Goal: Transaction & Acquisition: Book appointment/travel/reservation

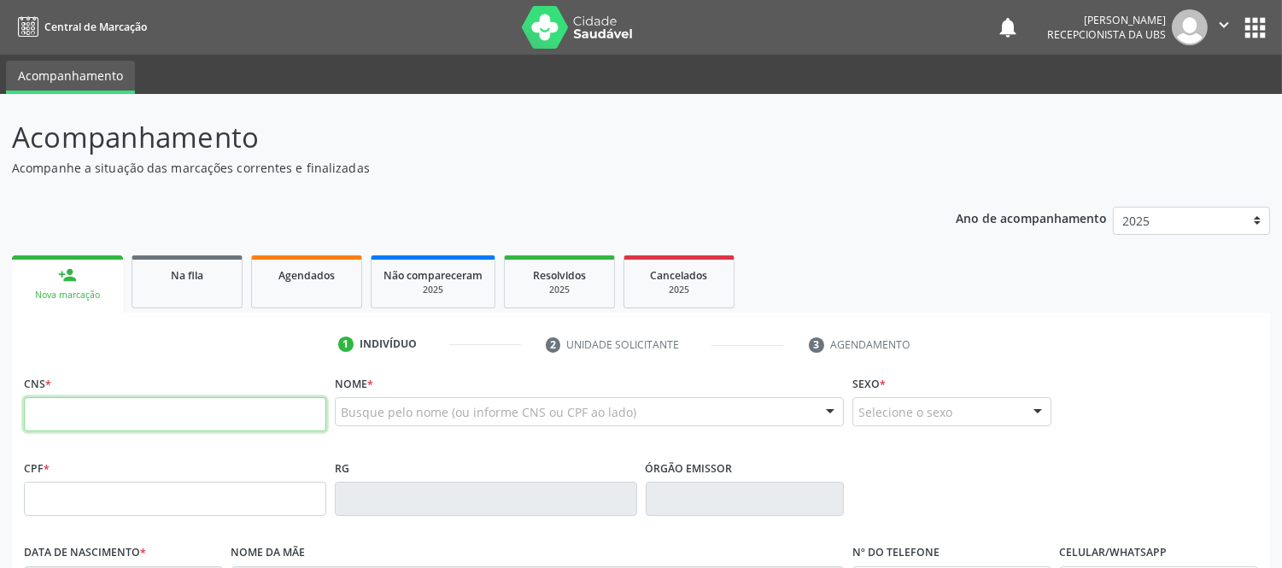
click at [174, 402] on input "text" at bounding box center [175, 414] width 302 height 34
click at [158, 412] on input "text" at bounding box center [175, 414] width 302 height 34
type input "704 8015 0040 848"
click at [233, 405] on input "704 8015 0040 848" at bounding box center [175, 414] width 302 height 34
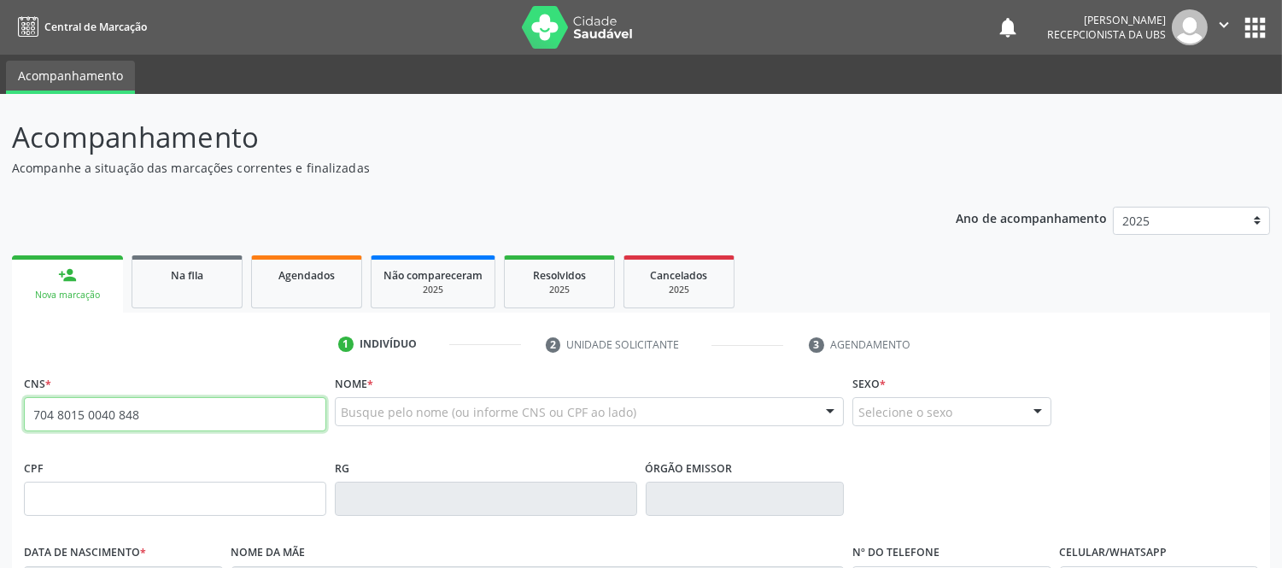
click at [233, 405] on input "704 8015 0040 848" at bounding box center [175, 414] width 302 height 34
type input "704 8010 5004 0848"
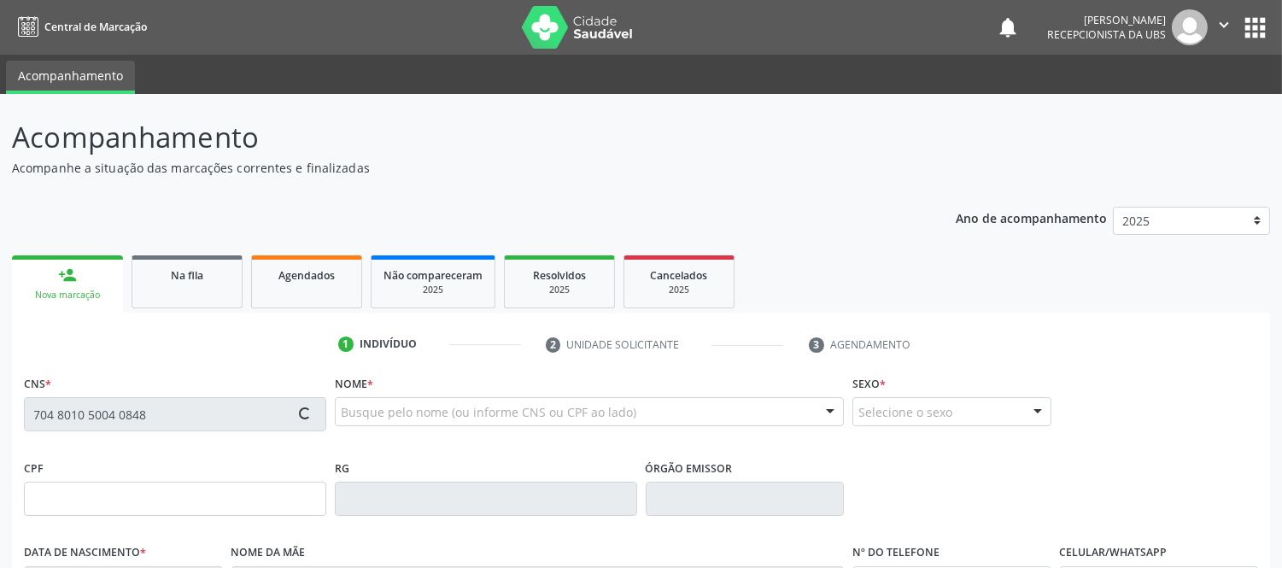
type input "335.173.488-30"
type input "[DATE]"
type input "[PERSON_NAME]"
type input "[PHONE_NUMBER]"
type input "S/N"
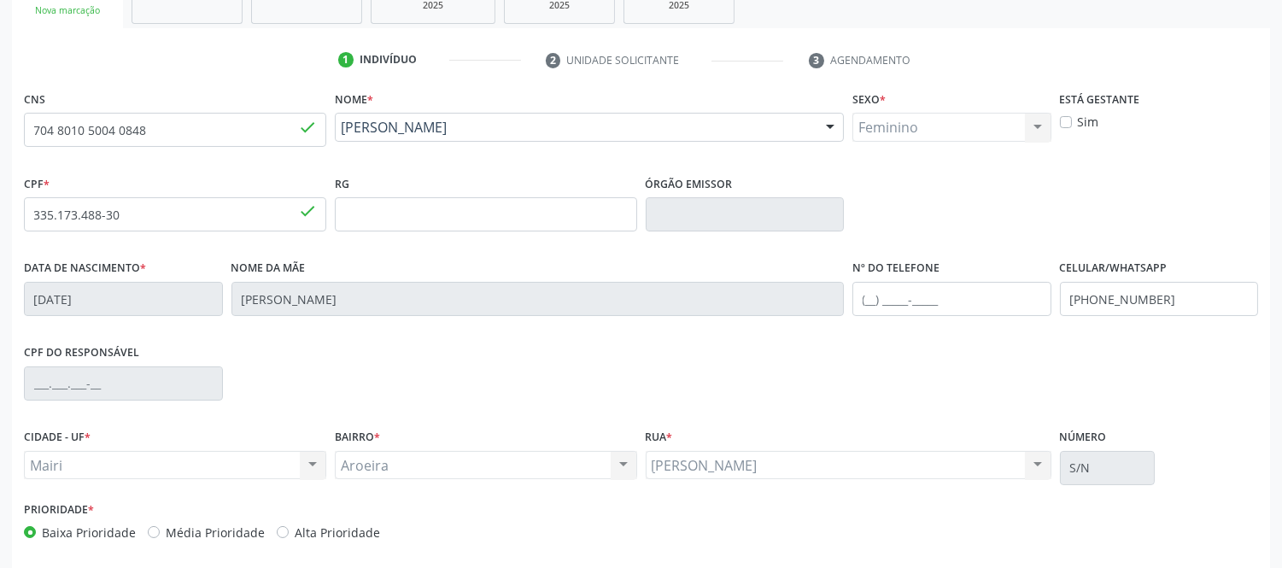
scroll to position [356, 0]
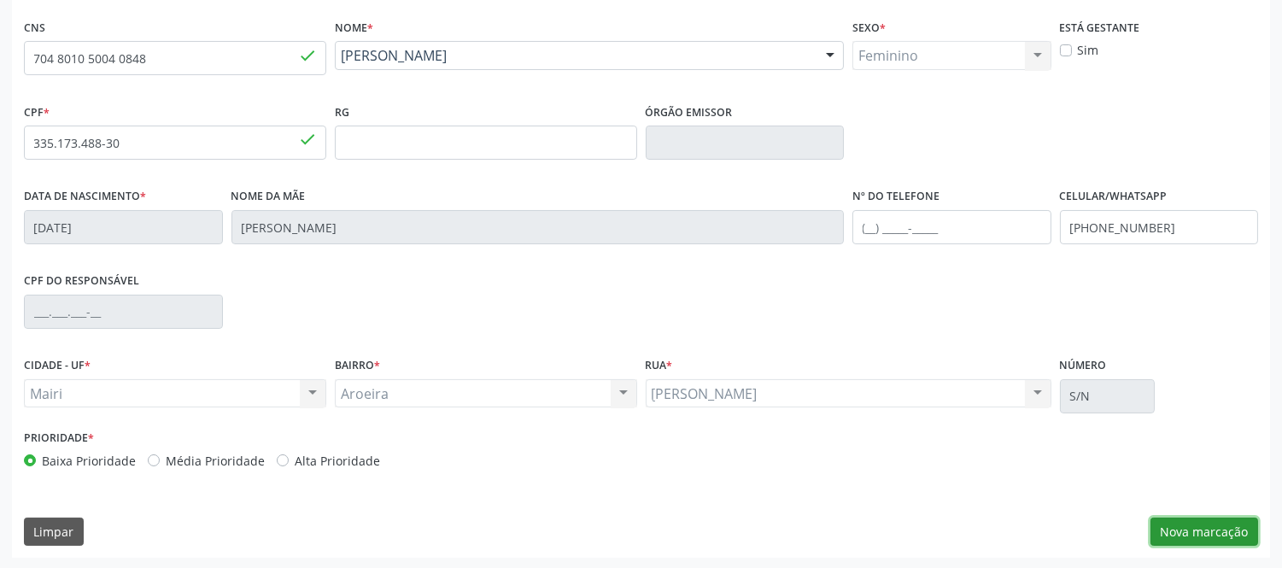
click at [1219, 539] on button "Nova marcação" at bounding box center [1204, 532] width 108 height 29
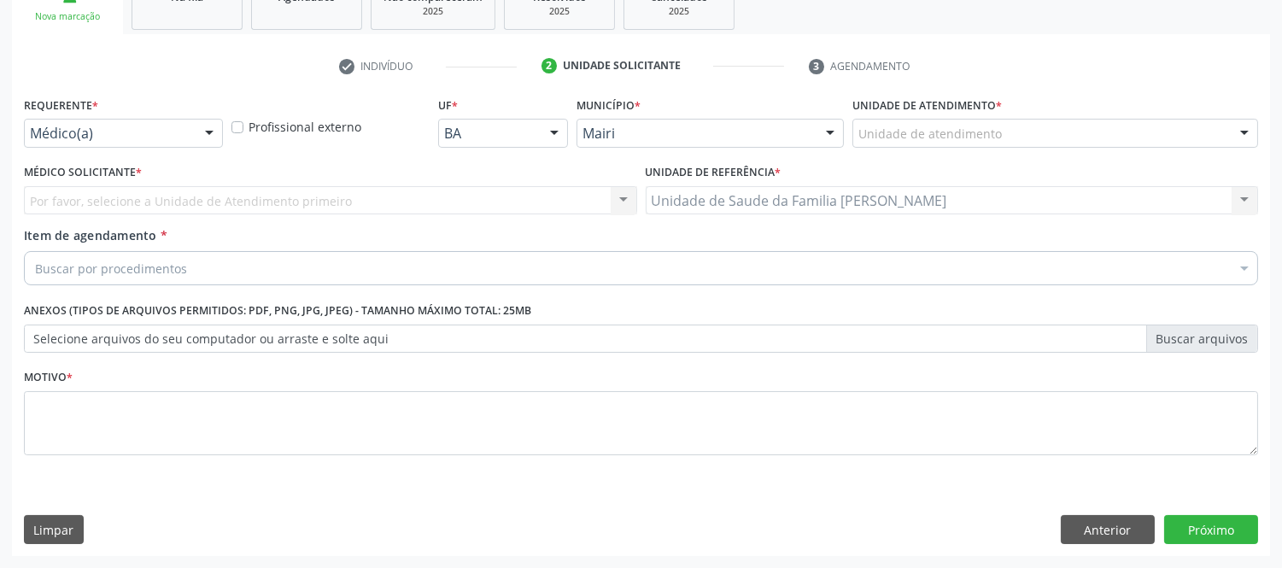
scroll to position [278, 0]
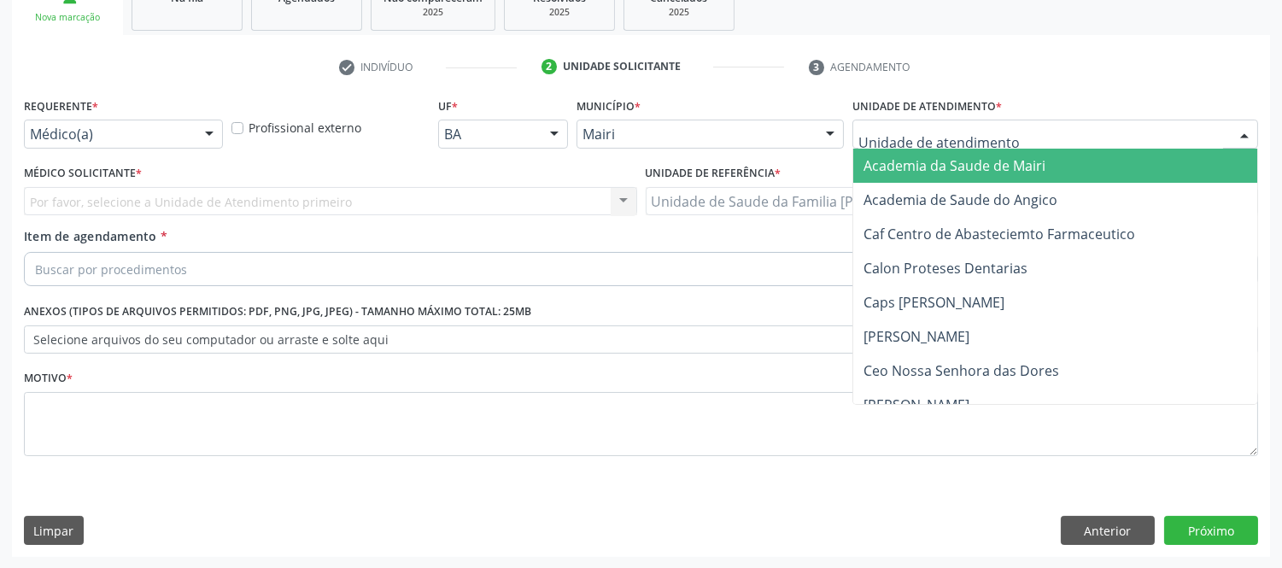
click at [1107, 135] on div at bounding box center [1055, 134] width 406 height 29
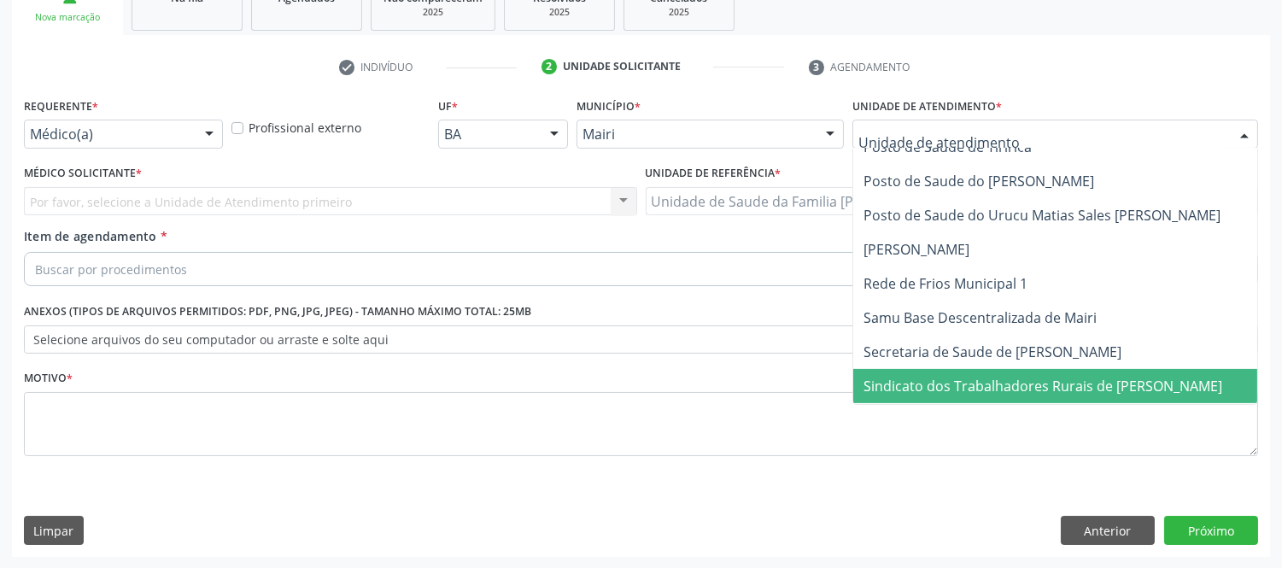
scroll to position [1296, 0]
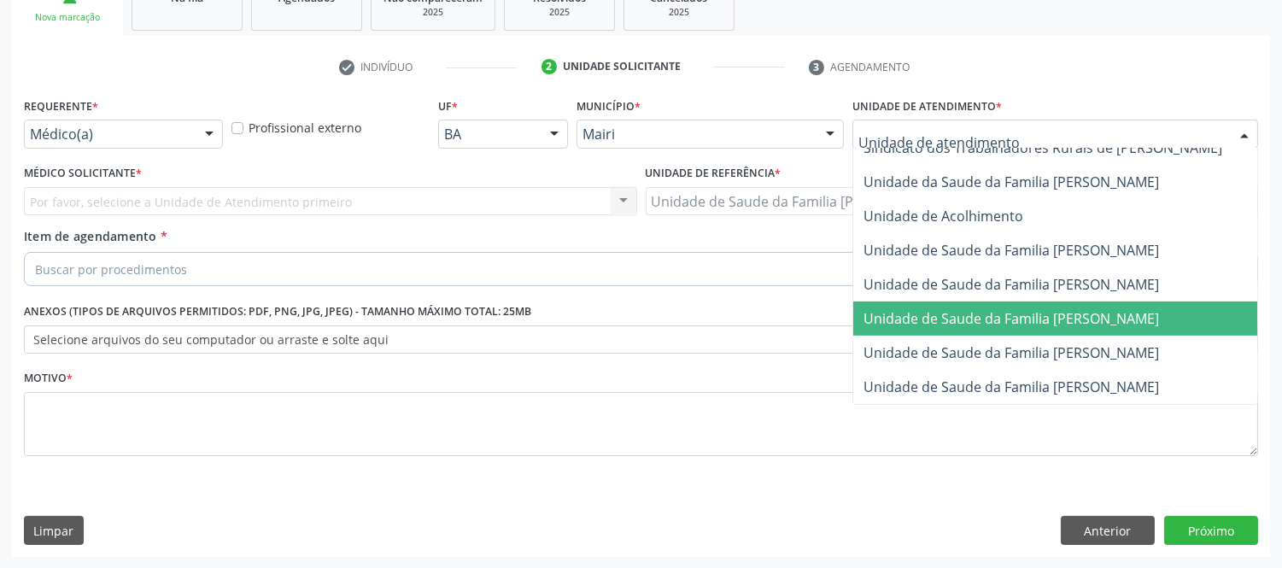
click at [1055, 309] on span "Unidade de Saude da Familia [PERSON_NAME]" at bounding box center [1010, 318] width 295 height 19
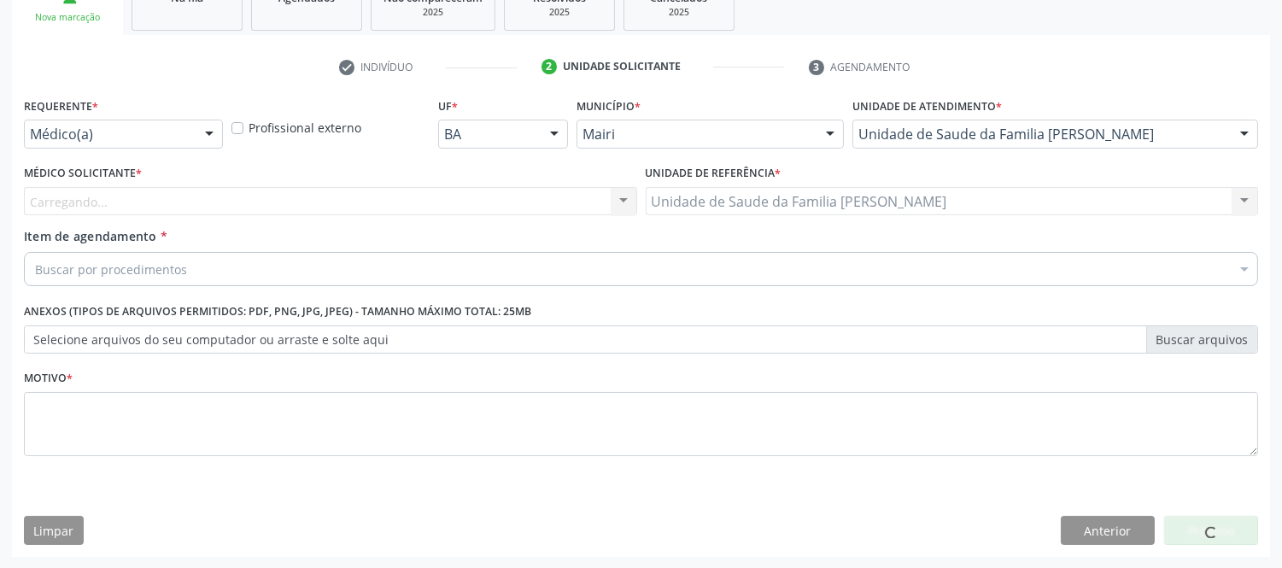
drag, startPoint x: 120, startPoint y: 189, endPoint x: 108, endPoint y: 205, distance: 20.2
click at [120, 190] on div "Carregando... Nenhum resultado encontrado para: " " Não há nenhuma opção para s…" at bounding box center [330, 201] width 613 height 29
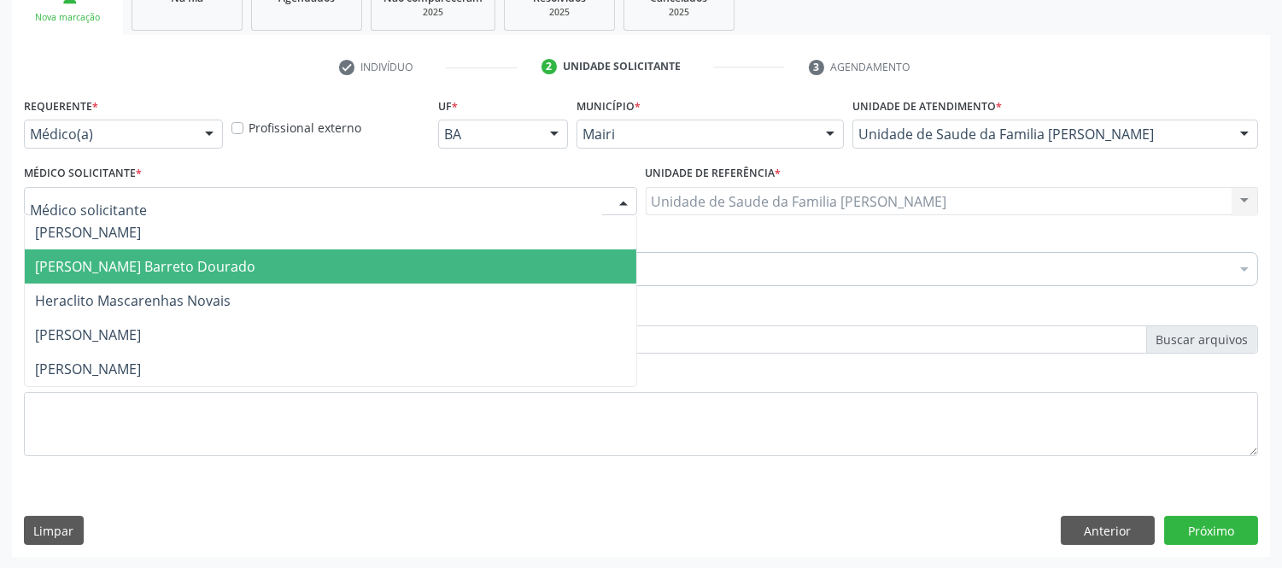
drag, startPoint x: 126, startPoint y: 274, endPoint x: 115, endPoint y: 276, distance: 10.4
click at [125, 276] on span "[PERSON_NAME] Barreto Dourado" at bounding box center [330, 266] width 611 height 34
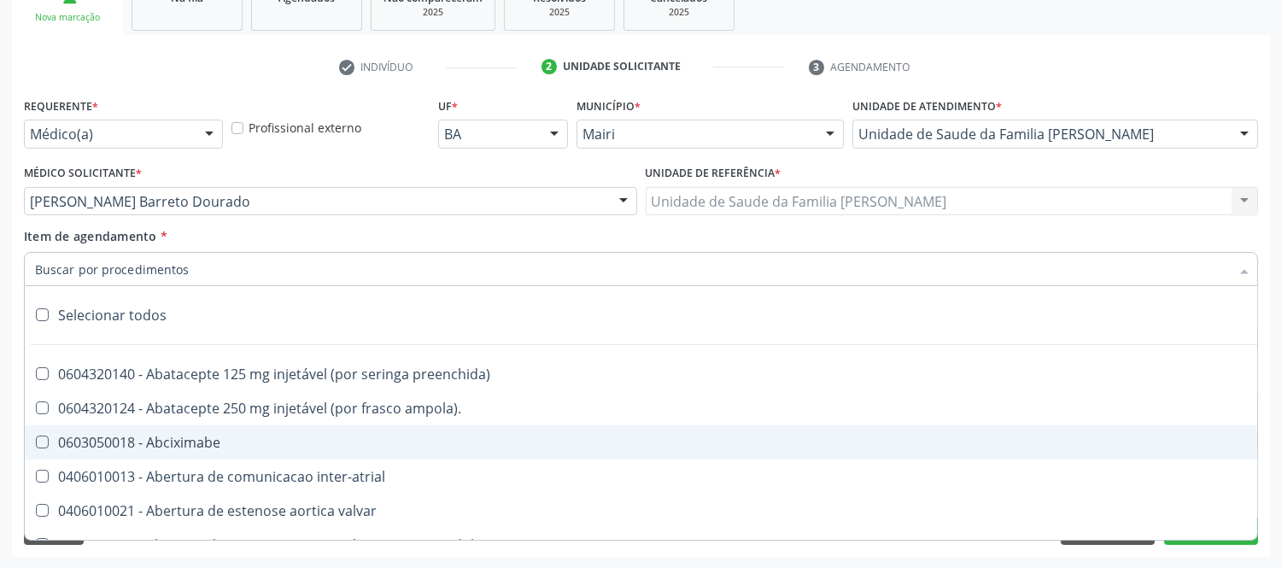
type input "#"
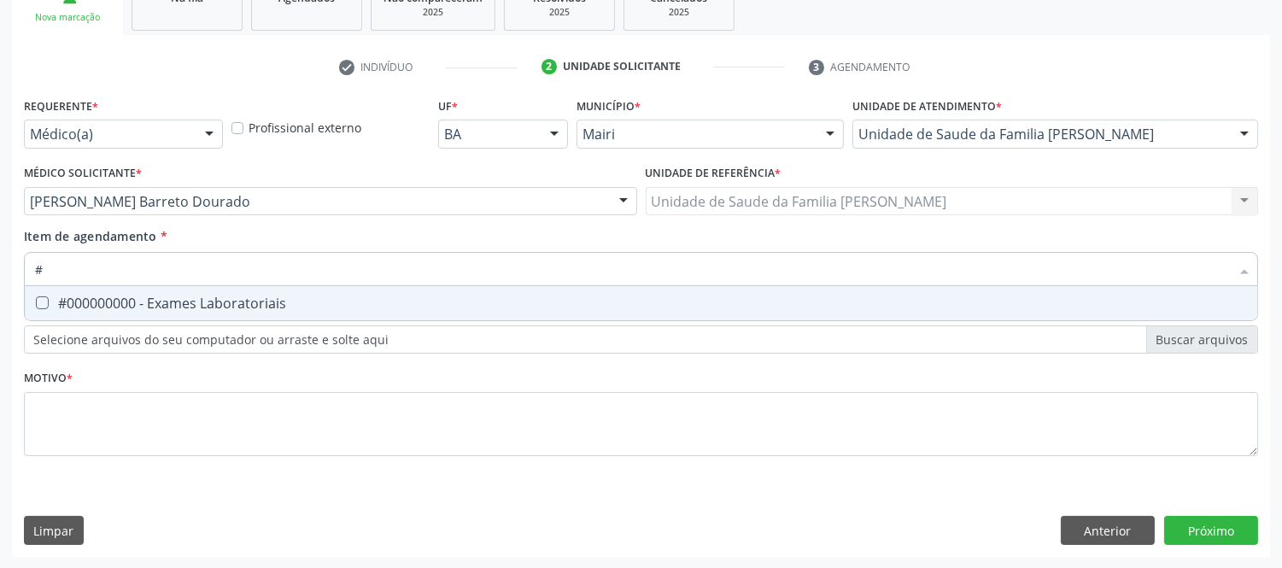
click at [167, 312] on span "#000000000 - Exames Laboratoriais" at bounding box center [641, 303] width 1232 height 34
checkbox Laboratoriais "true"
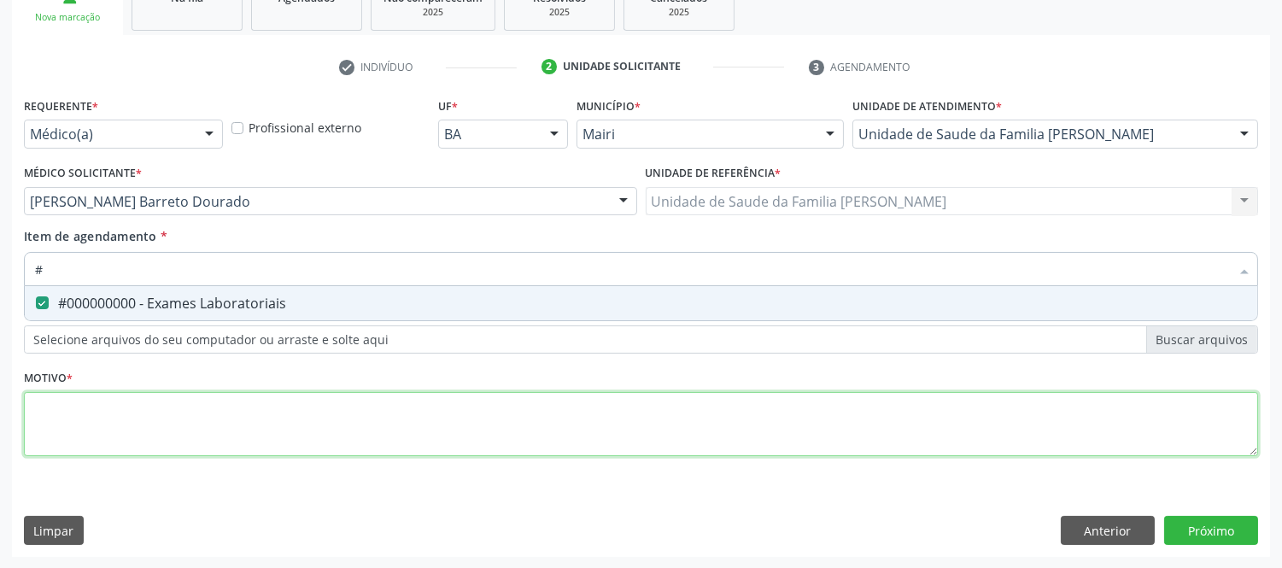
click at [201, 420] on div "Requerente * Médico(a) Médico(a) Enfermeiro(a) Paciente Nenhum resultado encont…" at bounding box center [641, 286] width 1234 height 387
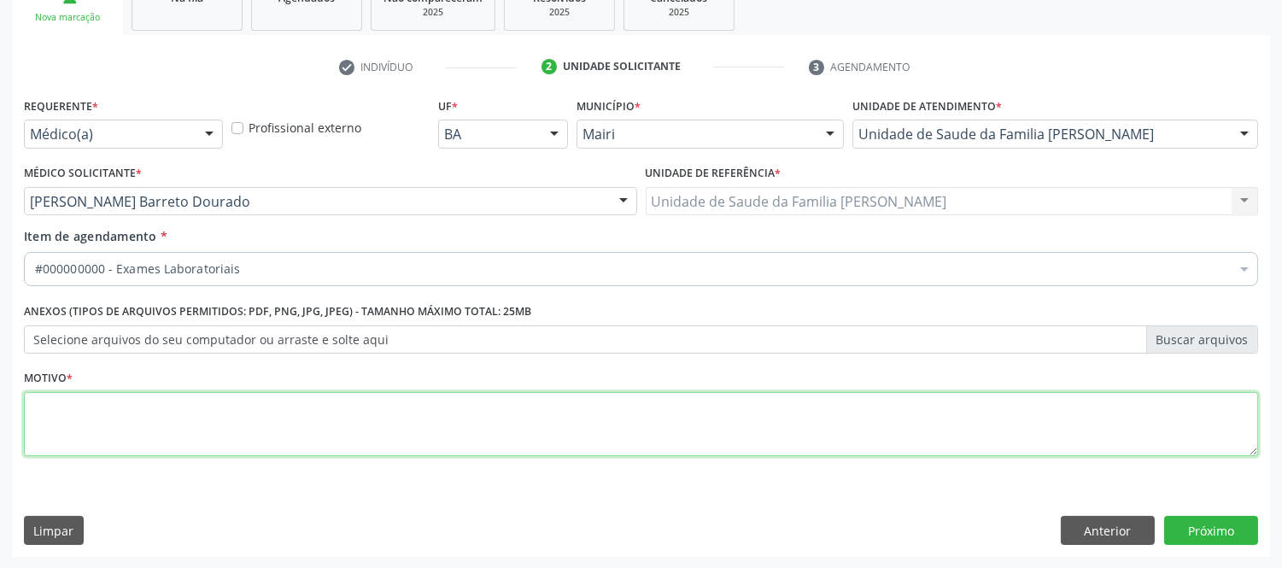
click at [199, 422] on li "Não selecionados" at bounding box center [692, 434] width 1335 height 45
type textarea "AVALIAÇAO"
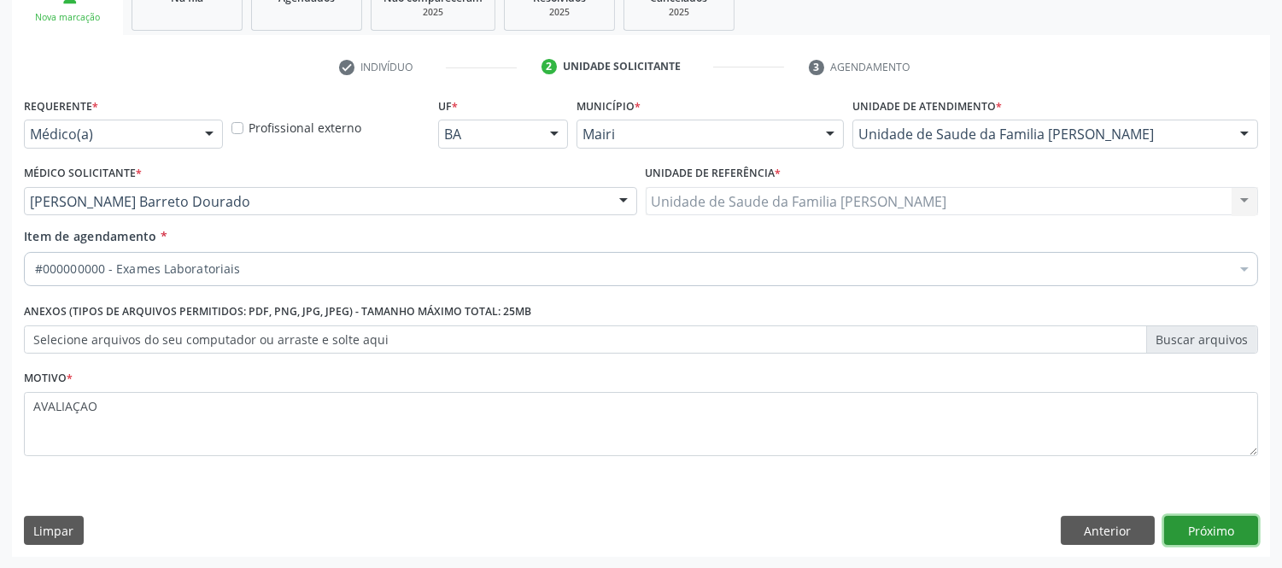
click at [1200, 519] on button "Próximo" at bounding box center [1211, 530] width 94 height 29
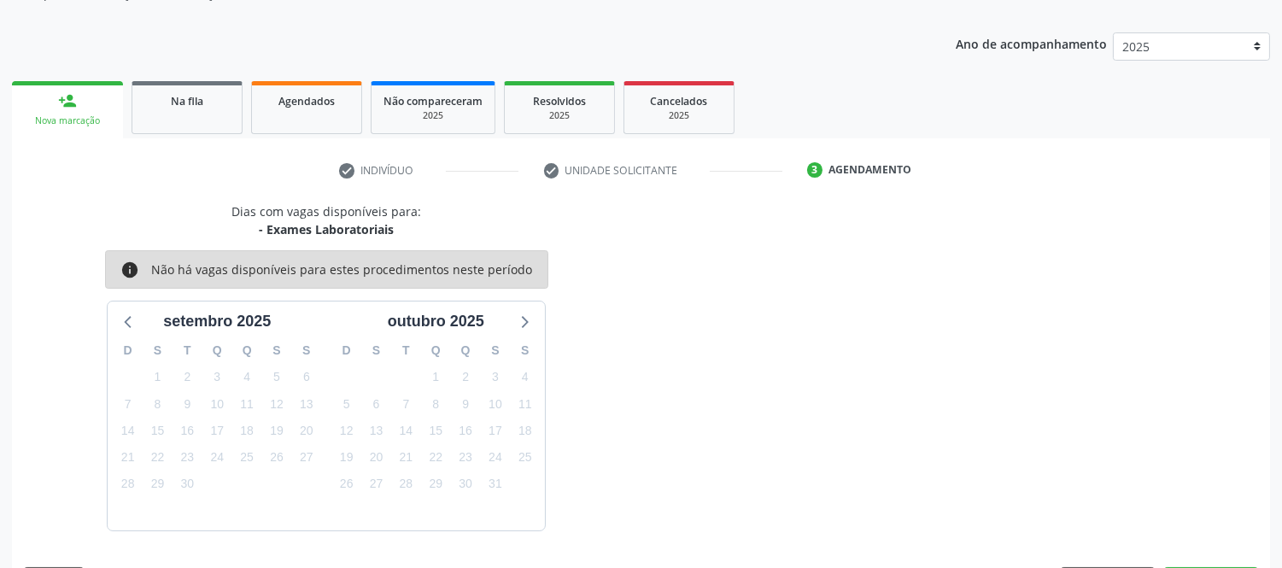
scroll to position [225, 0]
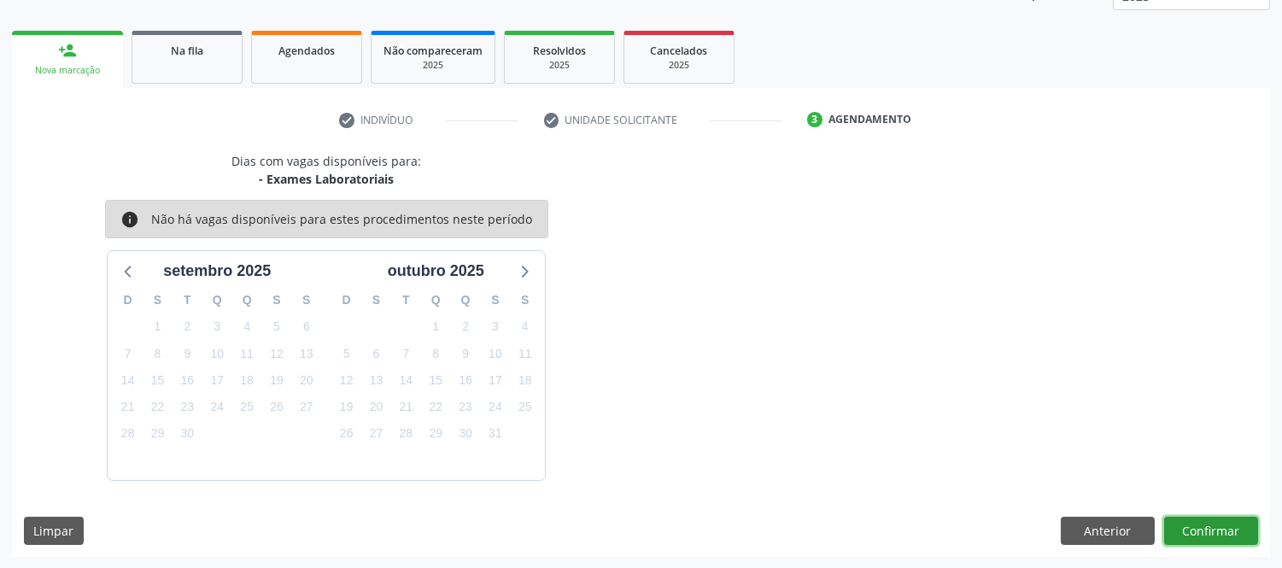
click at [1226, 538] on button "Confirmar" at bounding box center [1211, 531] width 94 height 29
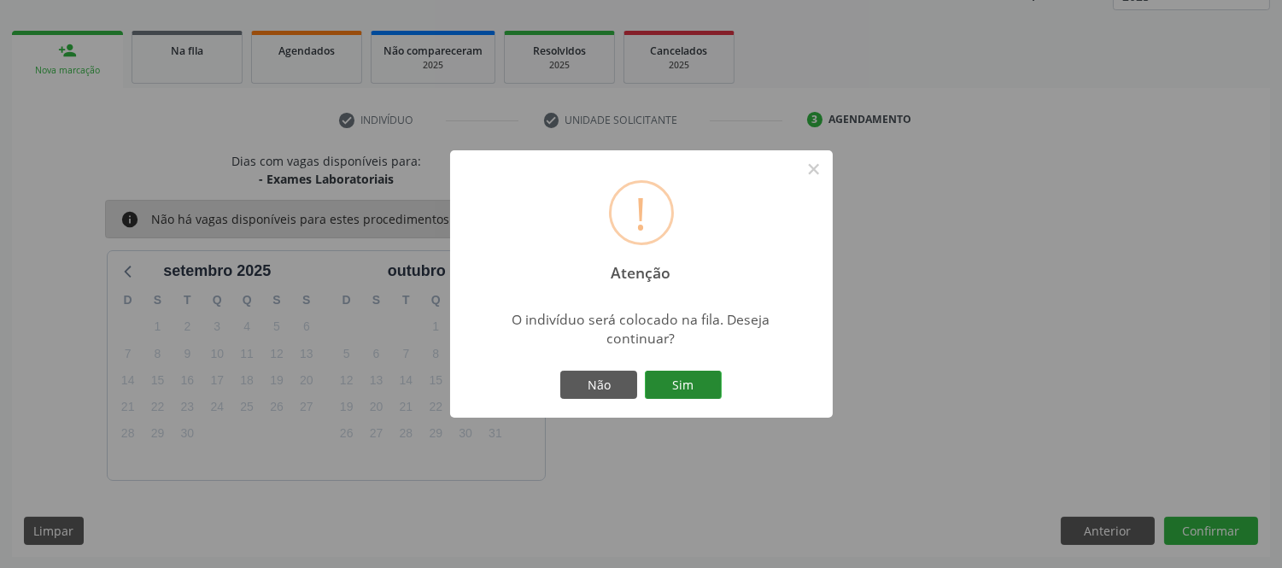
click at [711, 383] on button "Sim" at bounding box center [683, 385] width 77 height 29
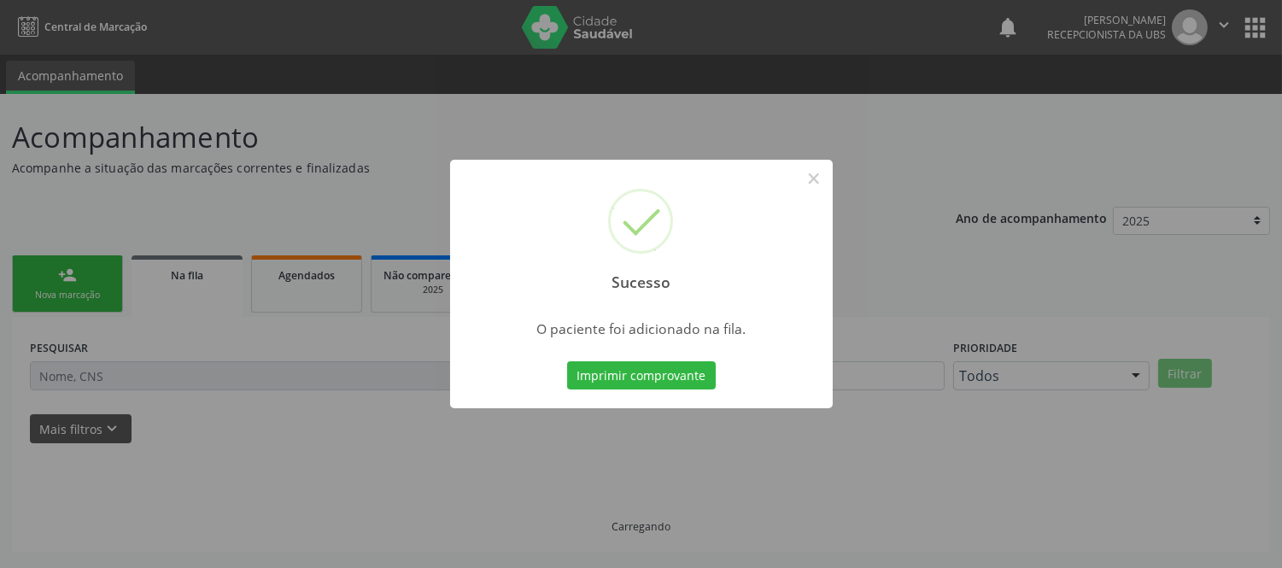
scroll to position [0, 0]
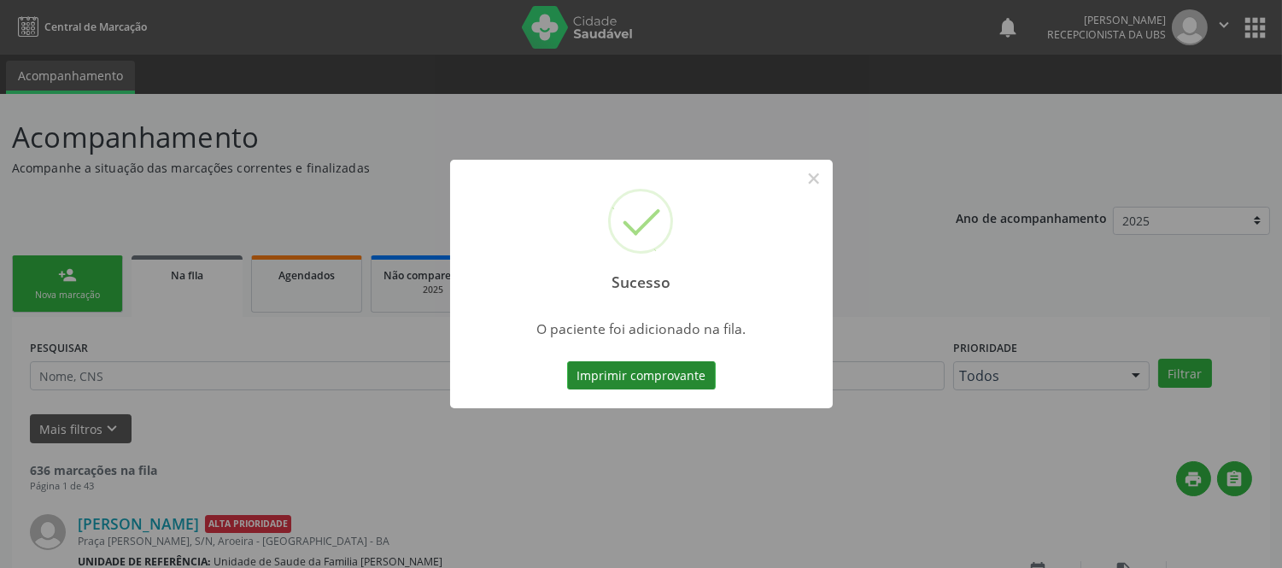
click at [693, 384] on button "Imprimir comprovante" at bounding box center [641, 375] width 149 height 29
